Goal: Transaction & Acquisition: Book appointment/travel/reservation

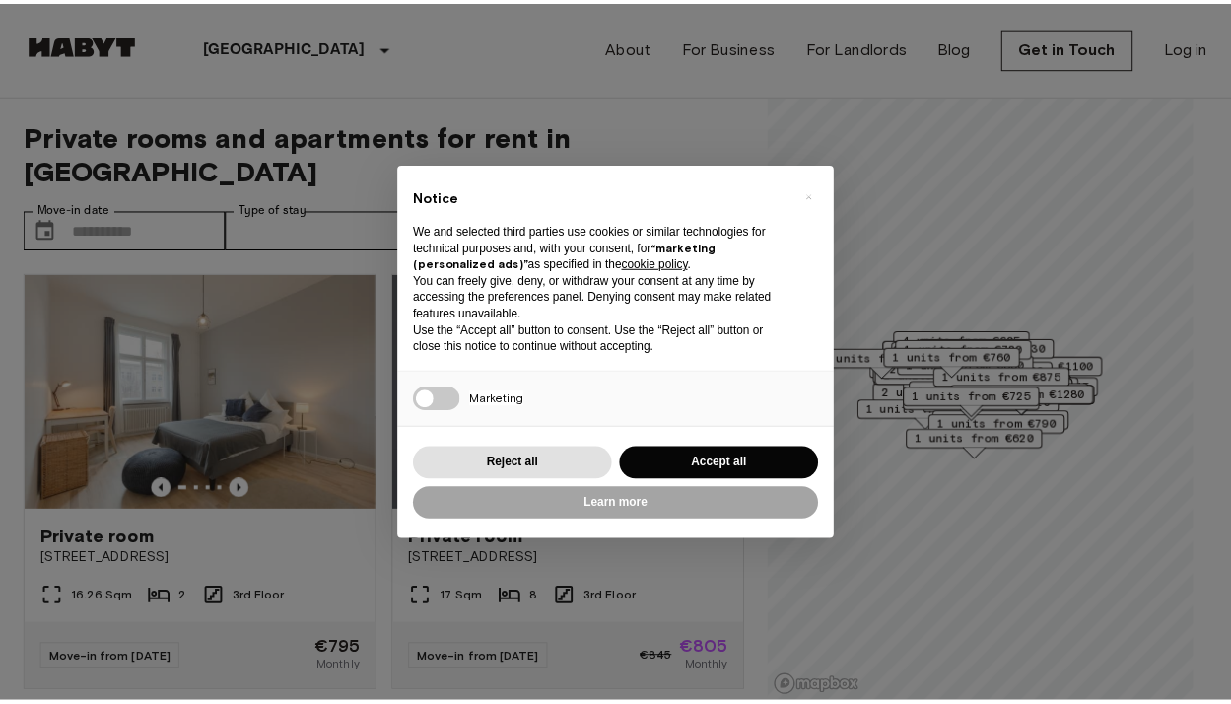
scroll to position [1, 0]
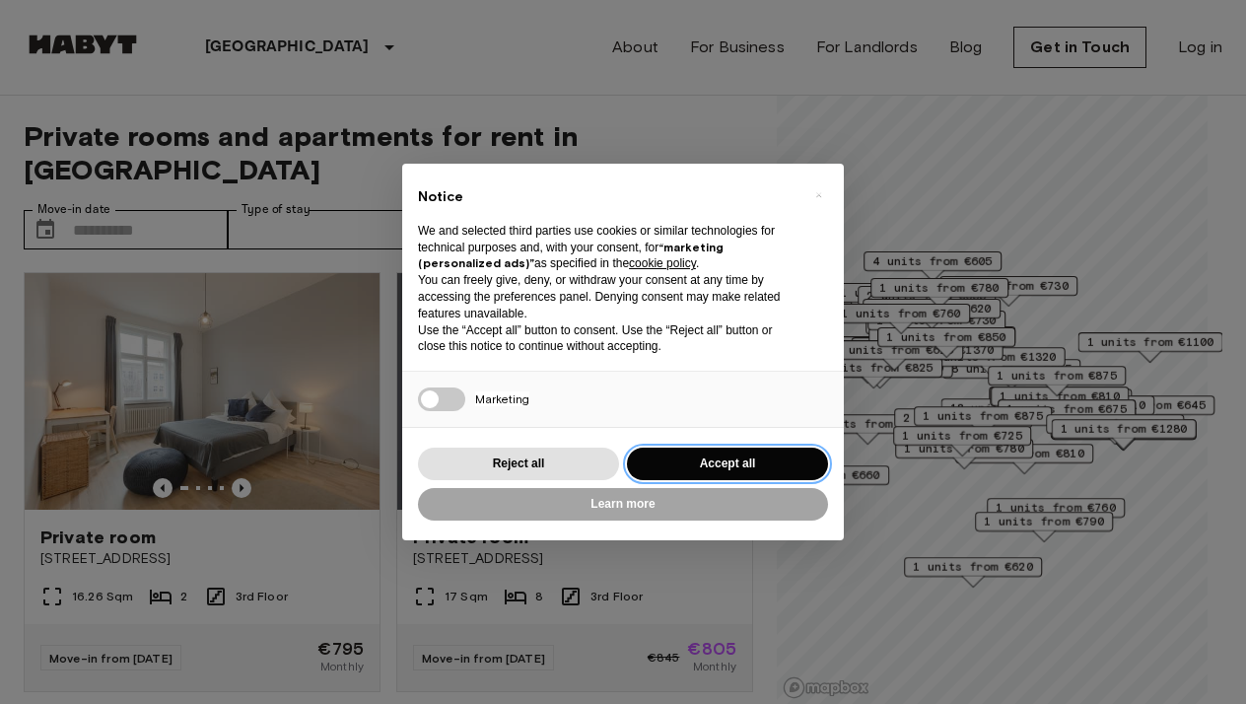
click at [692, 463] on button "Accept all" at bounding box center [727, 463] width 201 height 33
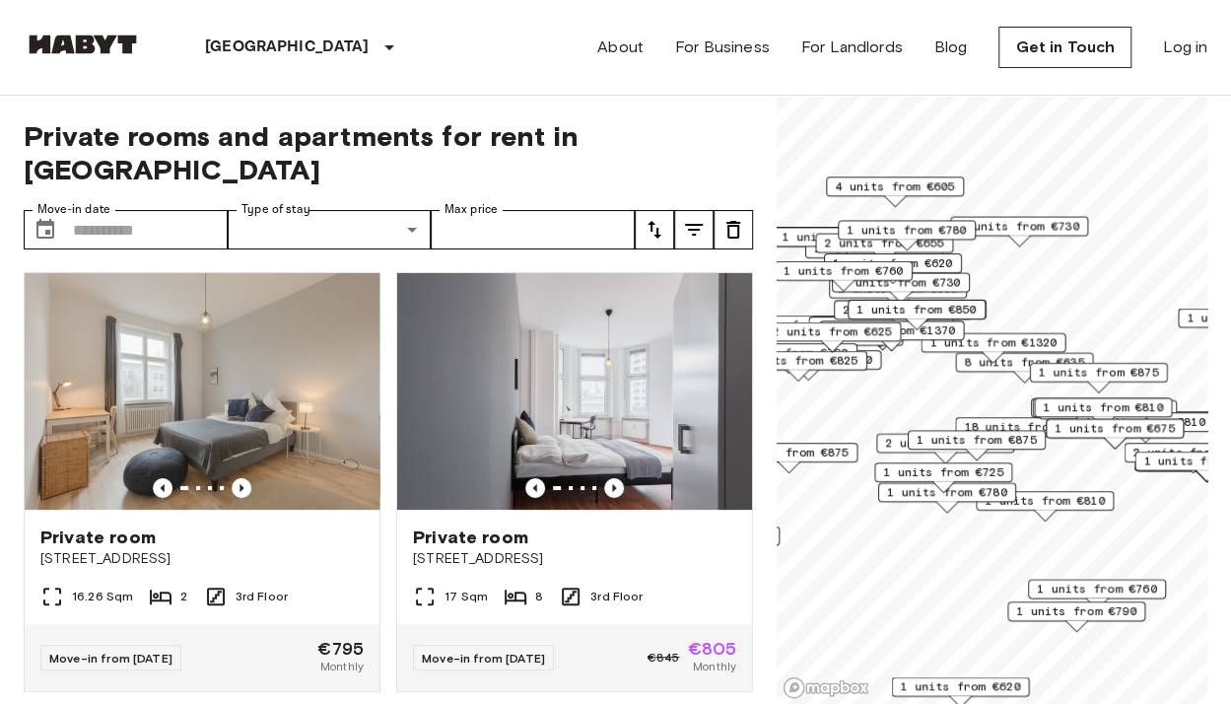
scroll to position [0, 0]
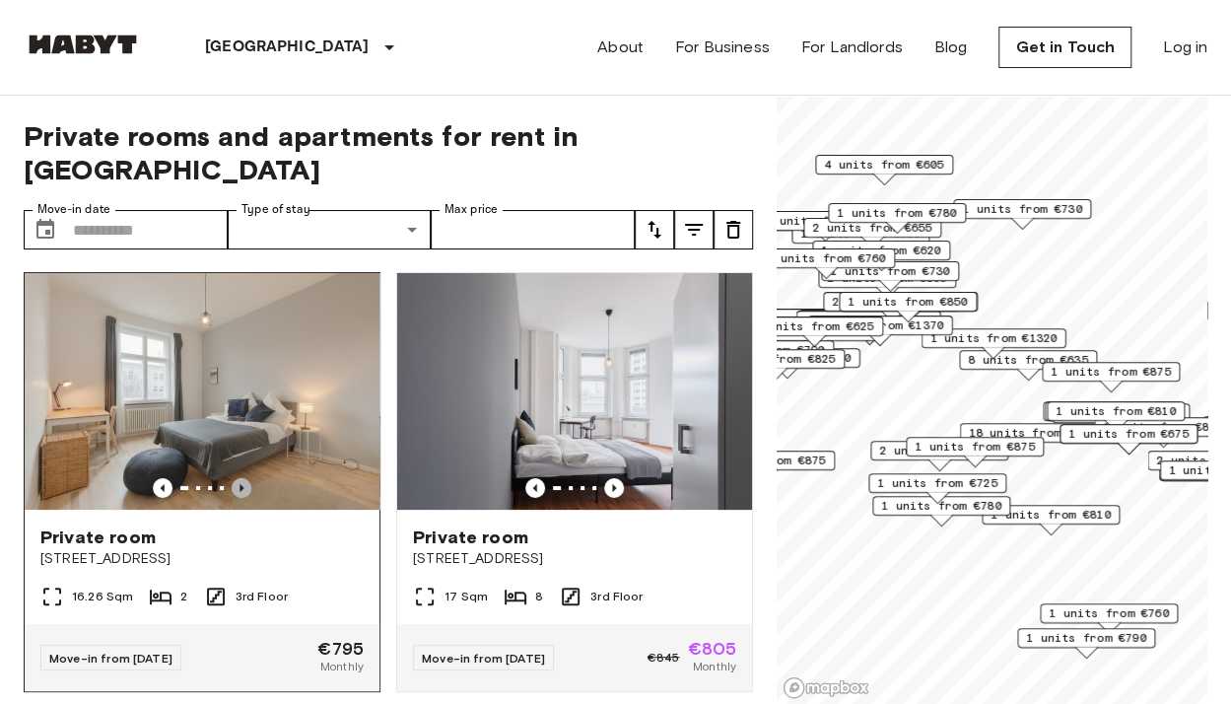
click at [239, 484] on icon "Previous image" at bounding box center [241, 488] width 4 height 8
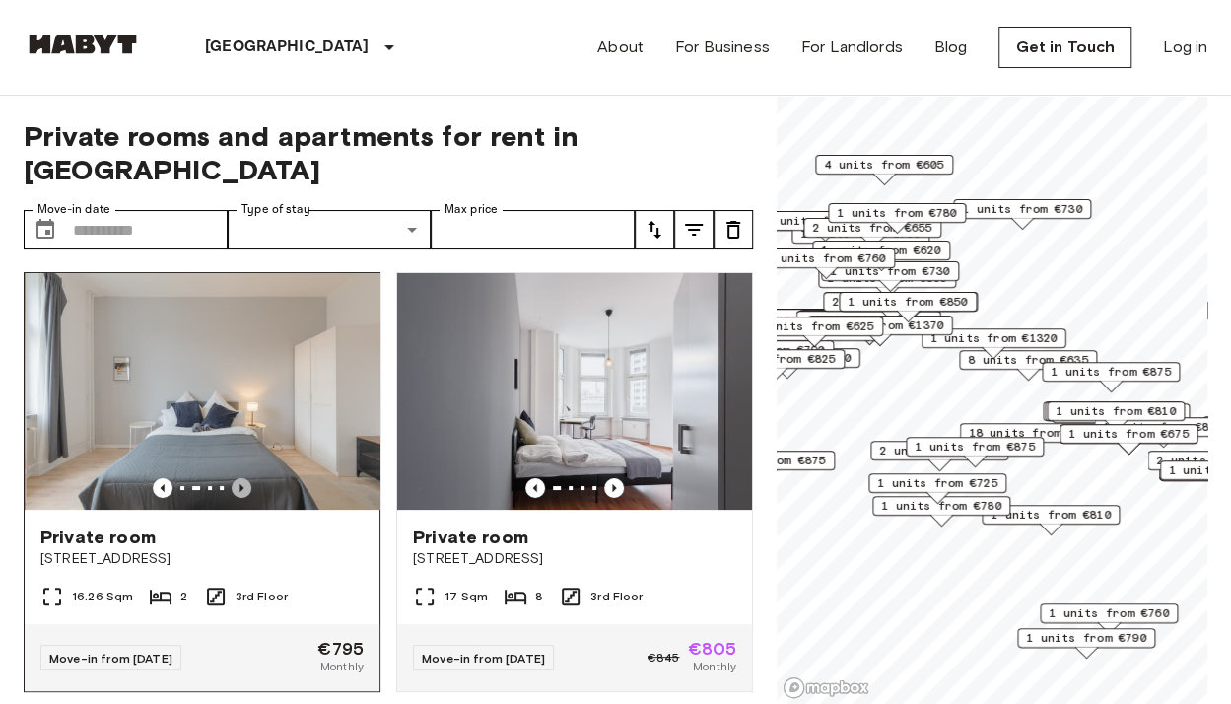
click at [239, 484] on icon "Previous image" at bounding box center [241, 488] width 4 height 8
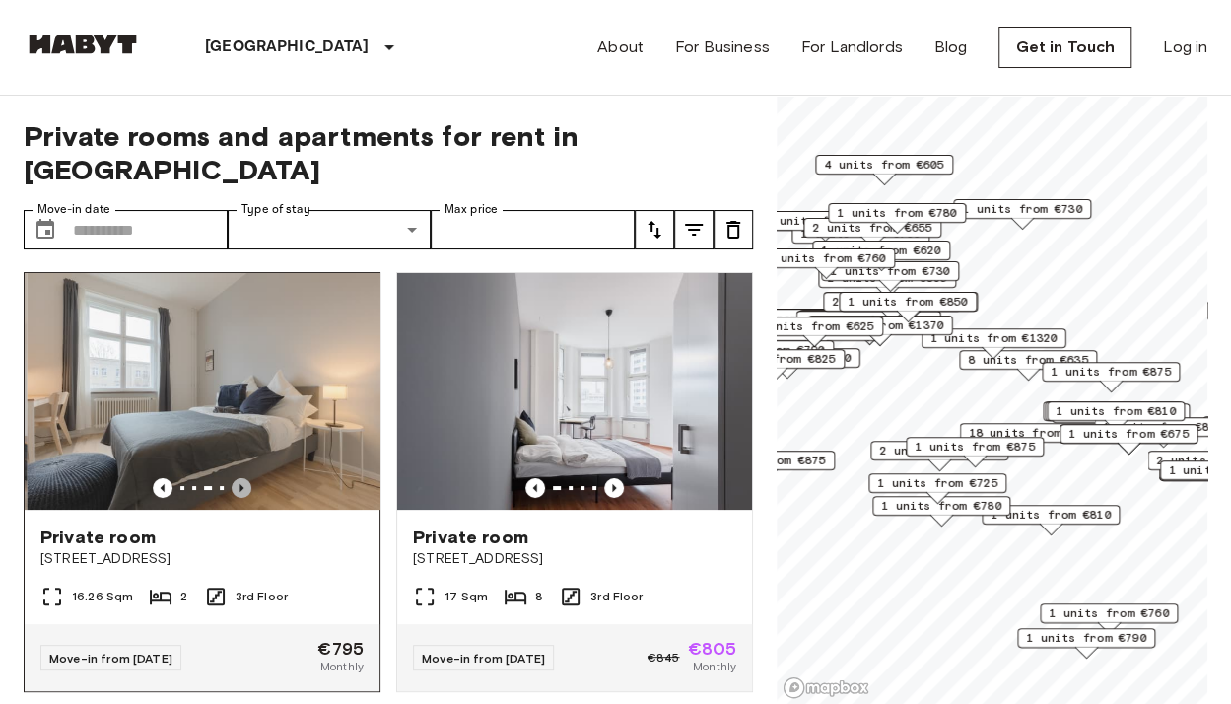
click at [239, 484] on icon "Previous image" at bounding box center [241, 488] width 4 height 8
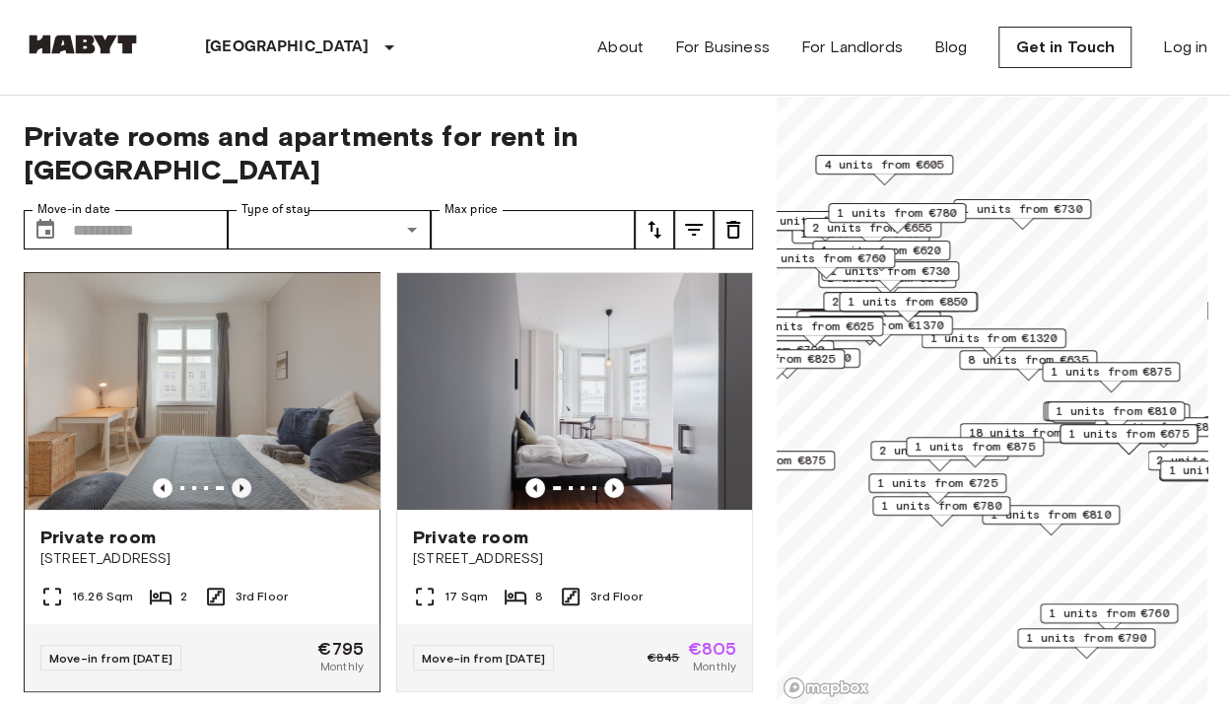
click at [239, 484] on icon "Previous image" at bounding box center [241, 488] width 4 height 8
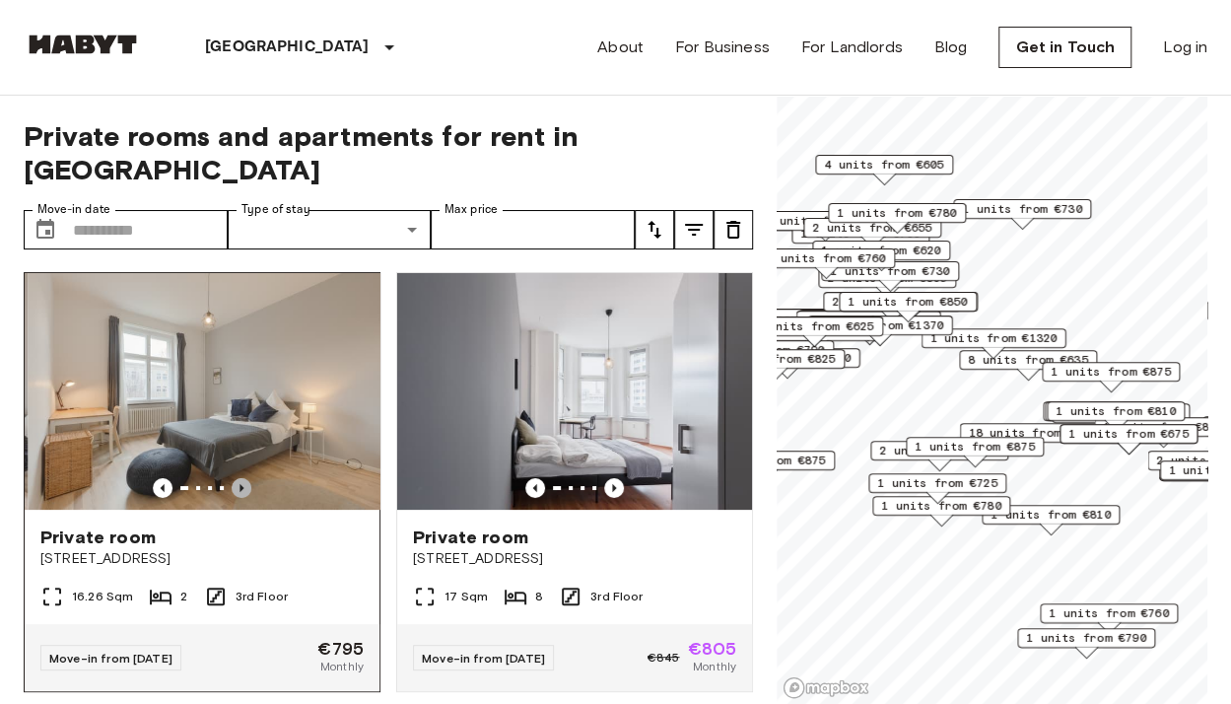
click at [239, 484] on icon "Previous image" at bounding box center [241, 488] width 4 height 8
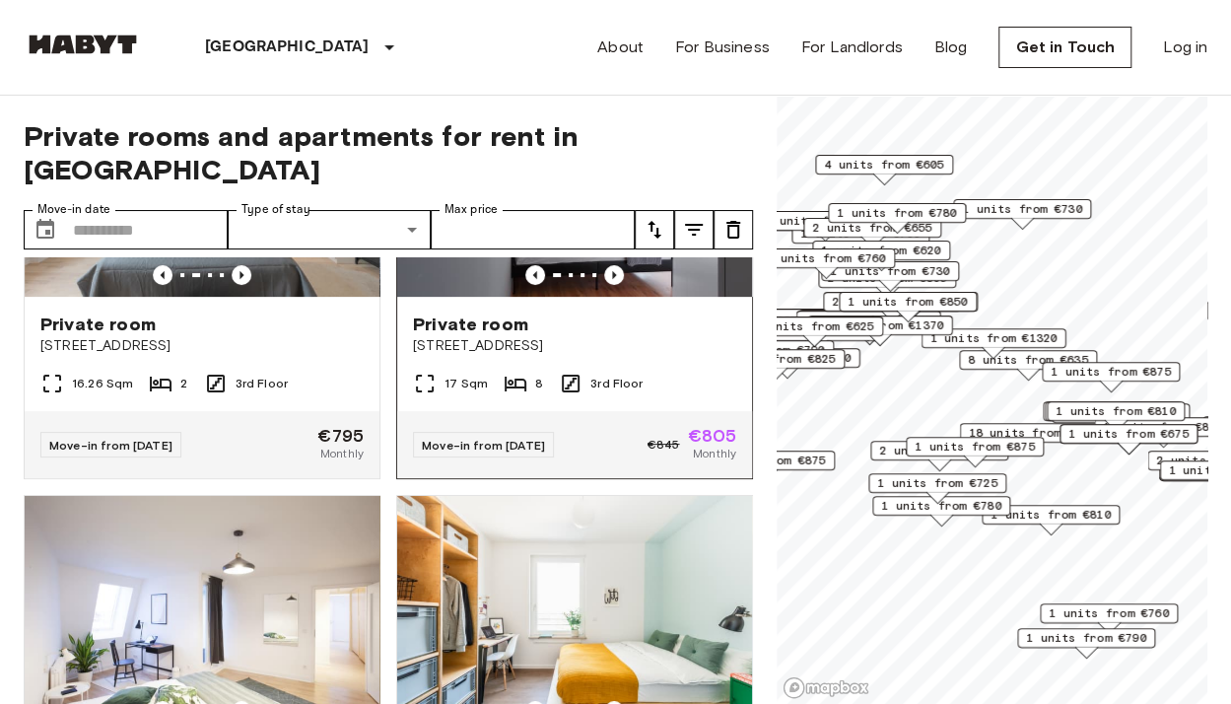
scroll to position [215, 0]
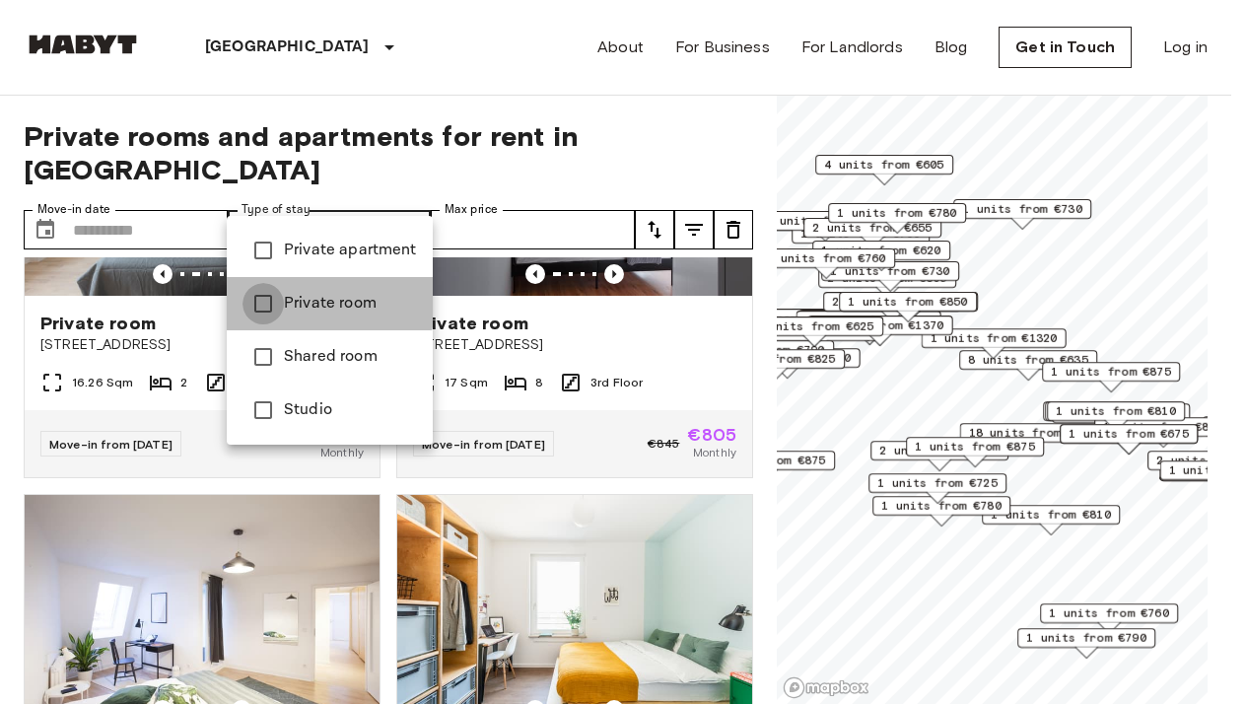
type input "**********"
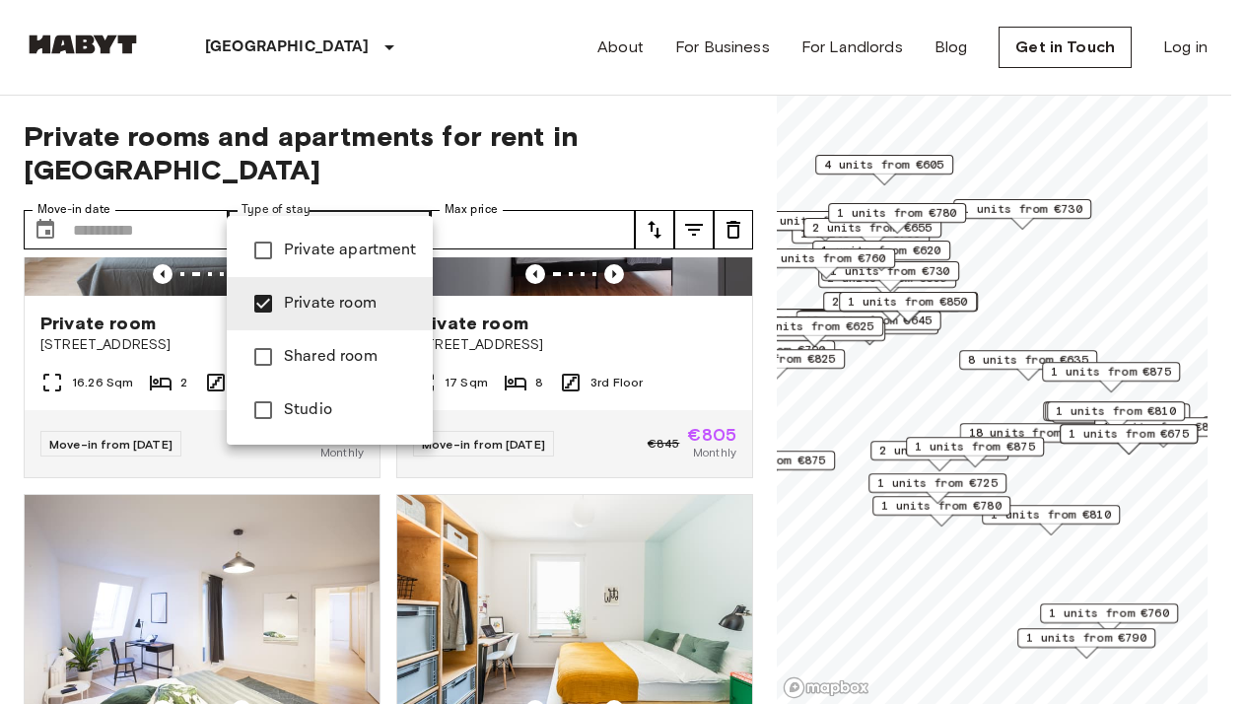
click at [690, 113] on div at bounding box center [623, 352] width 1246 height 704
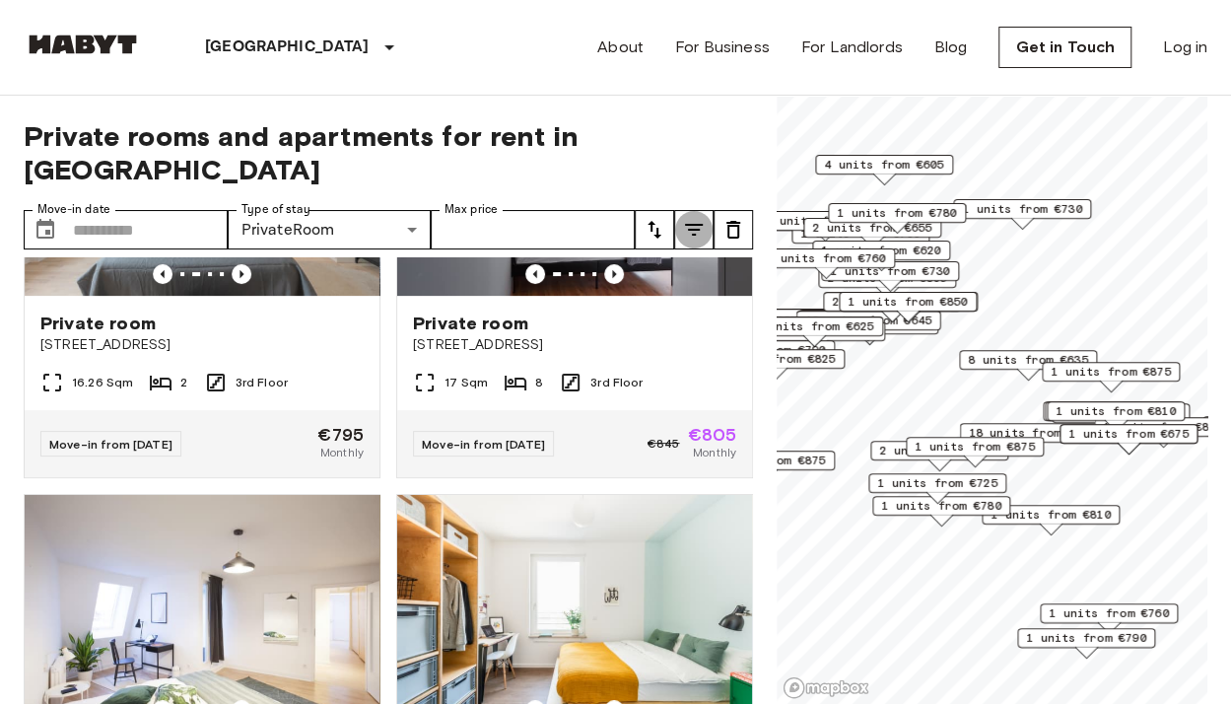
click at [686, 218] on icon "tune" at bounding box center [694, 230] width 24 height 24
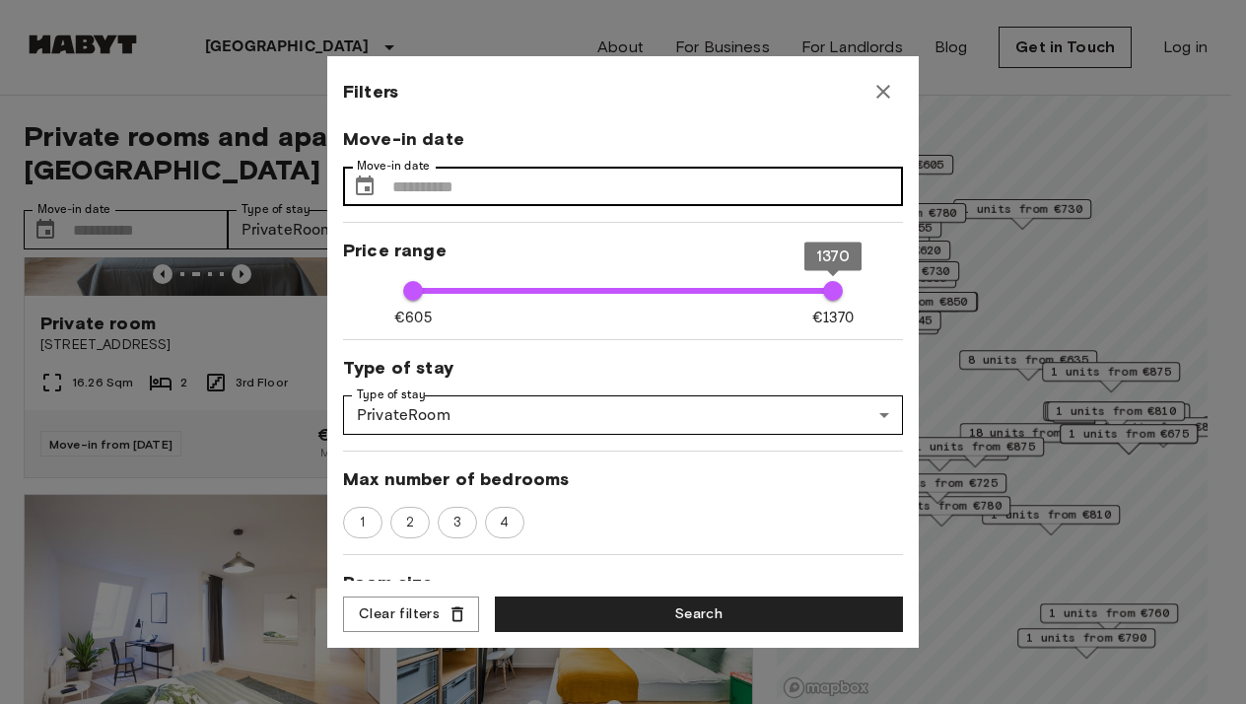
type input "****"
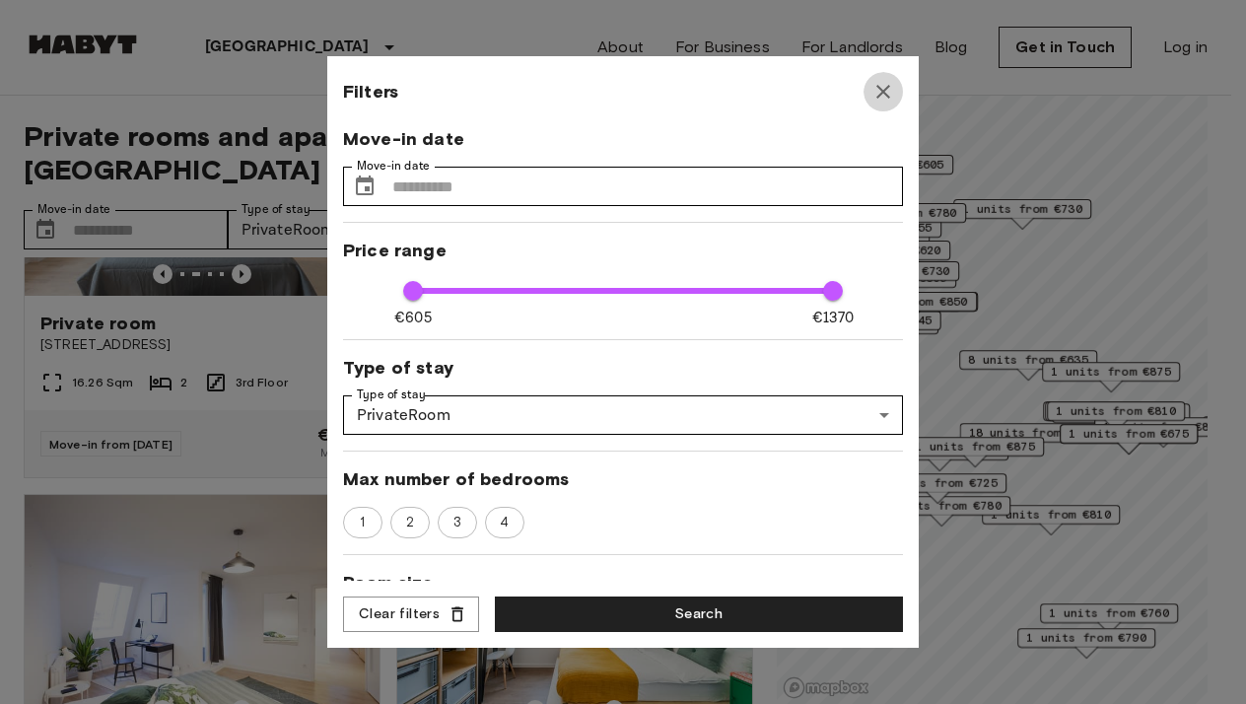
click at [883, 84] on icon "button" at bounding box center [883, 92] width 24 height 24
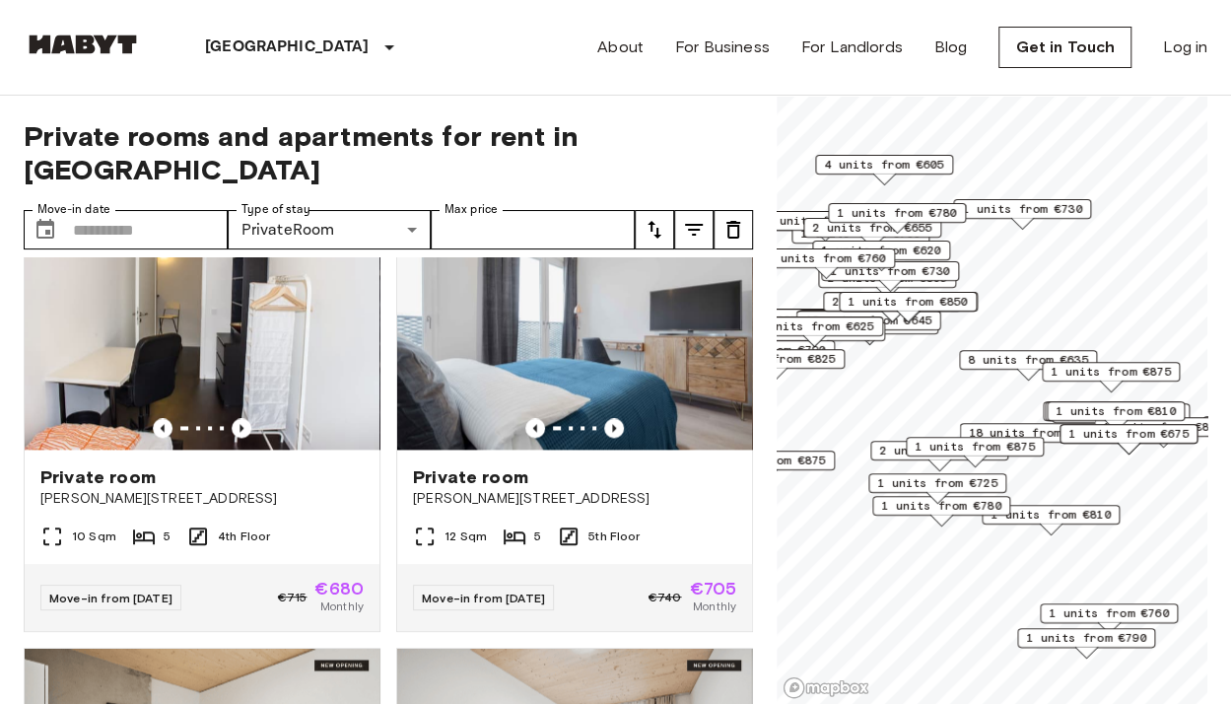
scroll to position [1352, 0]
